Goal: Check status

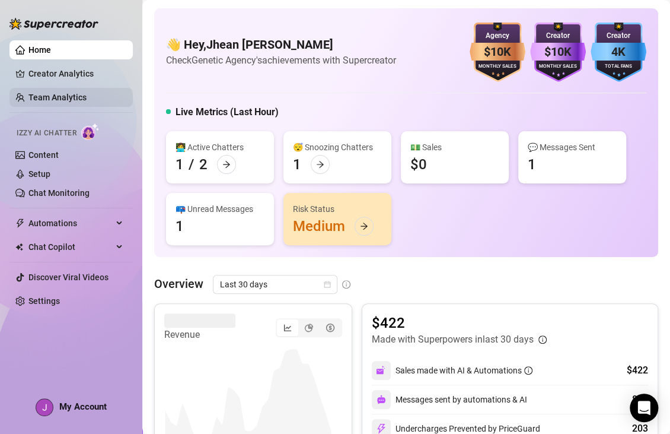
click at [73, 100] on link "Team Analytics" at bounding box center [57, 97] width 58 height 9
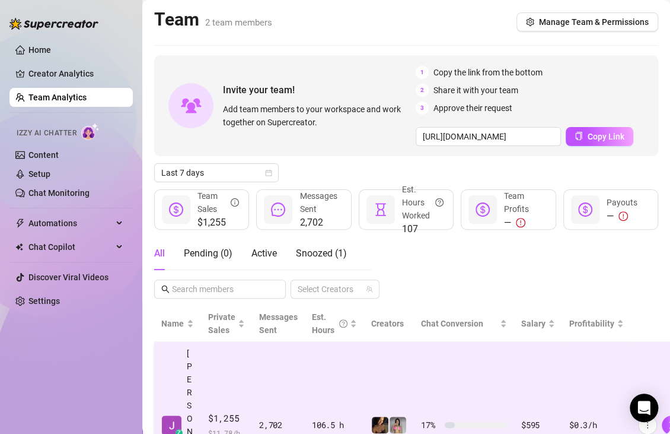
click at [256, 387] on td "2,702" at bounding box center [278, 425] width 53 height 167
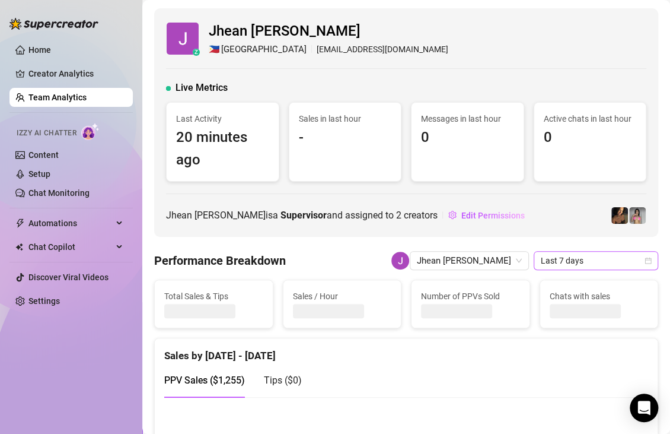
click at [542, 263] on span "Last 7 days" at bounding box center [596, 260] width 110 height 18
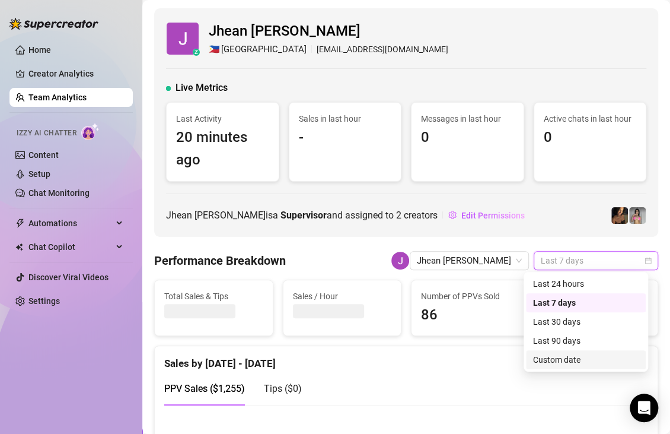
click at [545, 356] on div "Custom date" at bounding box center [586, 359] width 106 height 13
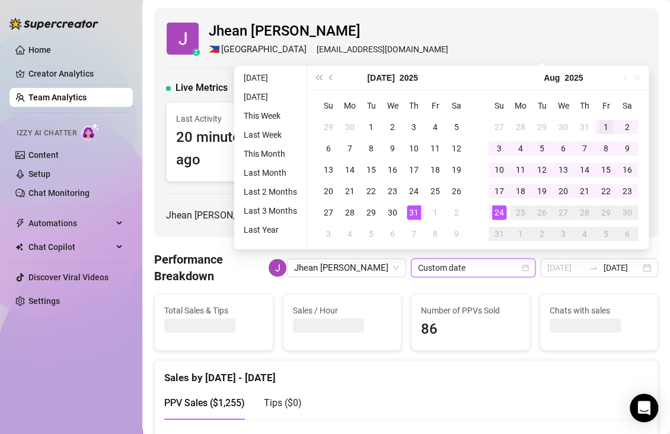
type input "[DATE]"
click at [608, 126] on div "1" at bounding box center [606, 127] width 14 height 14
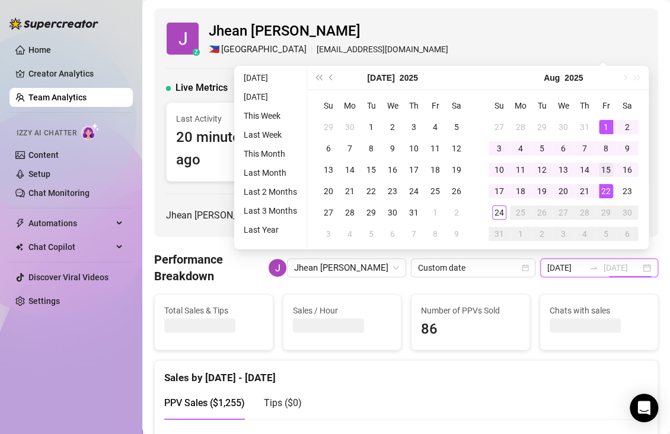
type input "[DATE]"
click at [611, 173] on div "15" at bounding box center [606, 170] width 14 height 14
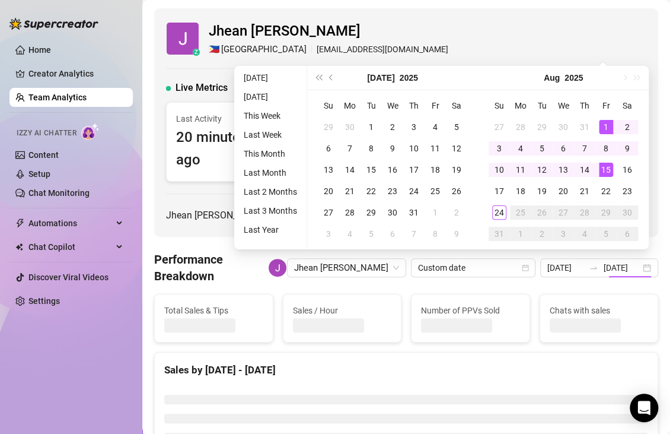
type input "[DATE]"
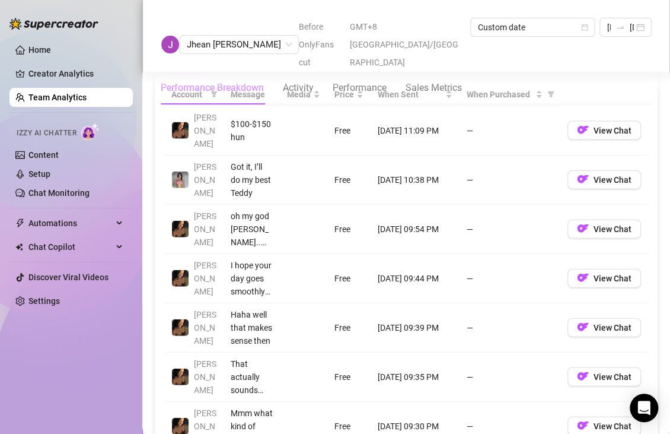
scroll to position [1008, 0]
